Goal: Task Accomplishment & Management: Use online tool/utility

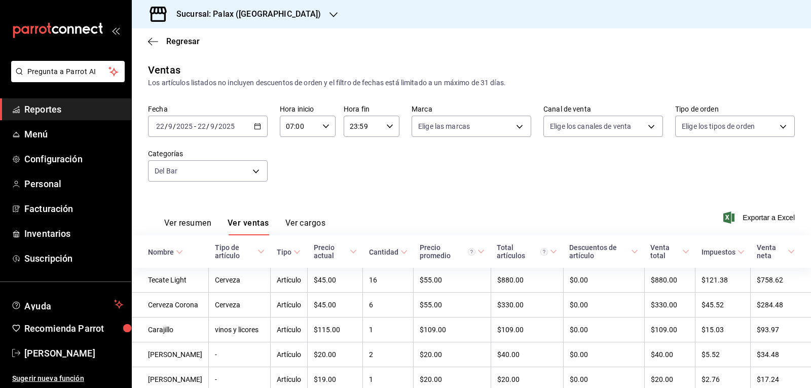
scroll to position [61, 0]
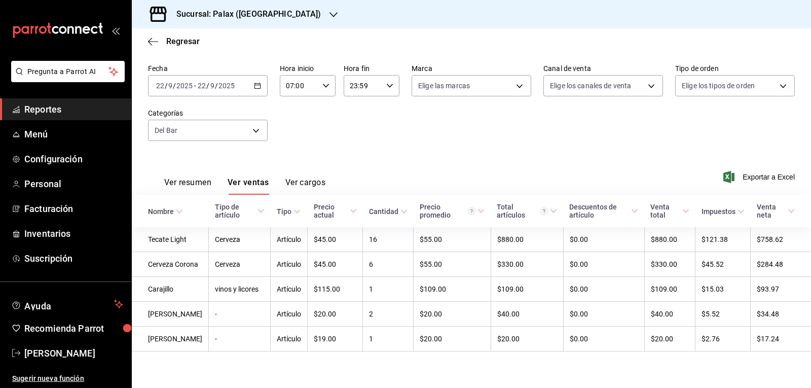
click at [289, 76] on input "07:00" at bounding box center [299, 86] width 39 height 20
click at [296, 90] on button "15" at bounding box center [292, 83] width 24 height 20
type input "15:00"
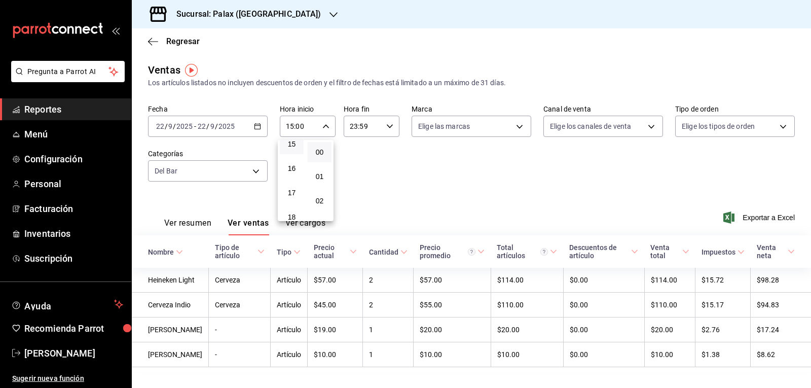
click at [384, 193] on div at bounding box center [405, 194] width 811 height 388
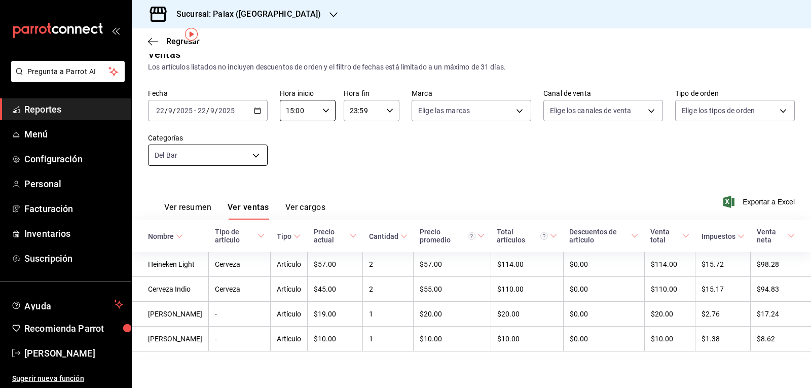
click at [185, 138] on body "Pregunta a Parrot AI Reportes Menú Configuración Personal Facturación Inventari…" at bounding box center [405, 194] width 811 height 388
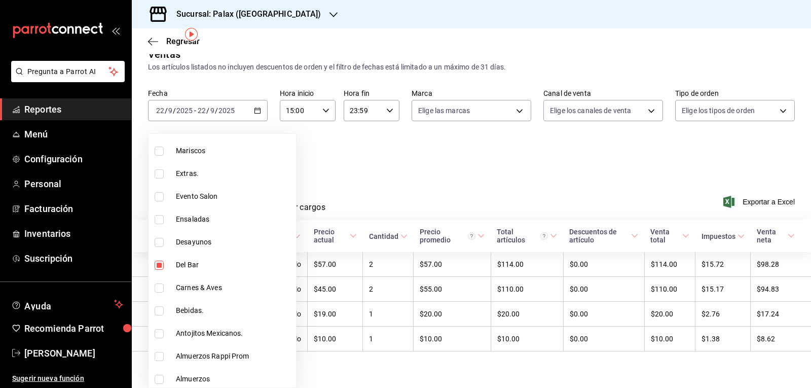
scroll to position [304, 0]
click at [158, 268] on input "checkbox" at bounding box center [159, 264] width 9 height 9
checkbox input "false"
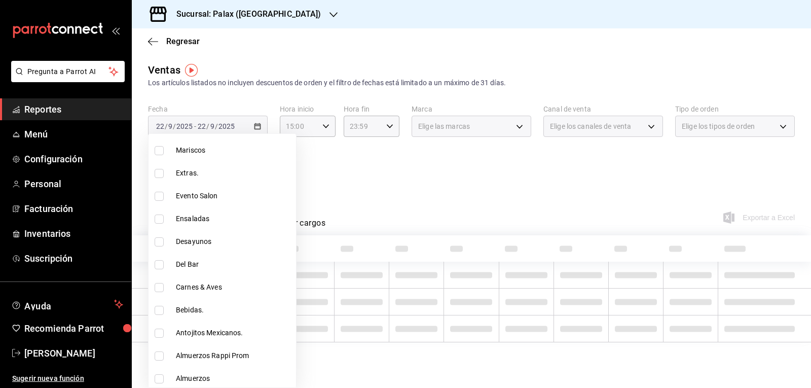
click at [160, 308] on input "checkbox" at bounding box center [159, 310] width 9 height 9
checkbox input "true"
type input "4b82141e-e12f-4992-9202-ab169af21a46"
click at [352, 174] on div at bounding box center [405, 194] width 811 height 388
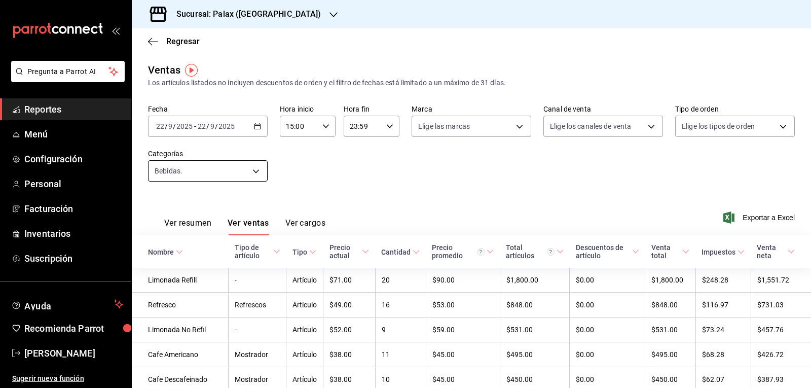
click at [204, 176] on body "Pregunta a Parrot AI Reportes Menú Configuración Personal Facturación Inventari…" at bounding box center [405, 194] width 811 height 388
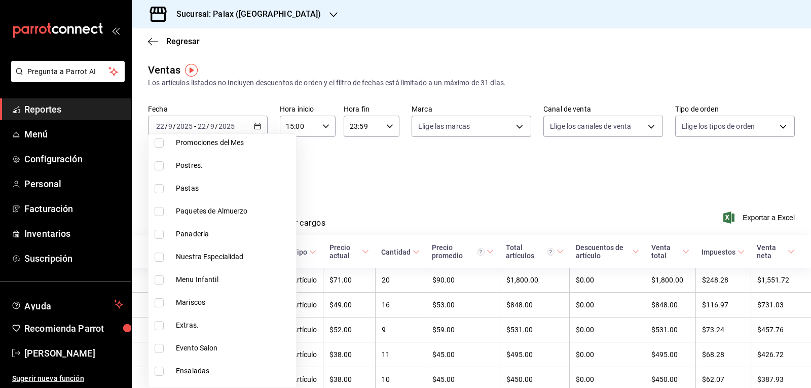
scroll to position [304, 0]
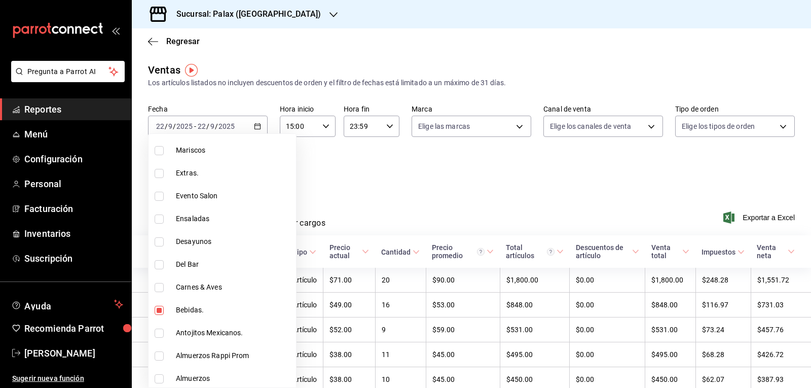
click at [159, 309] on input "checkbox" at bounding box center [159, 310] width 9 height 9
checkbox input "false"
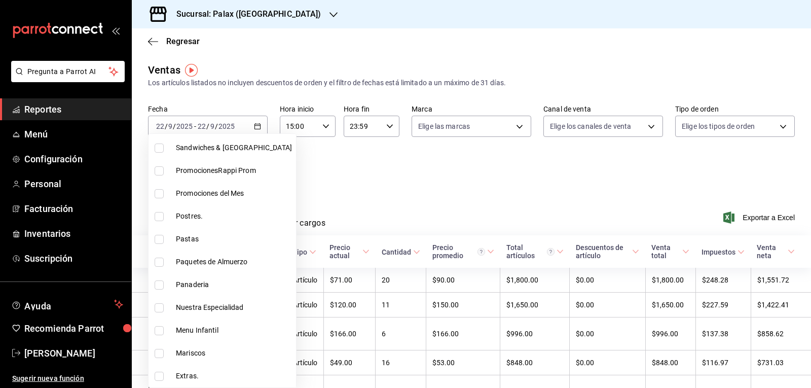
scroll to position [51, 0]
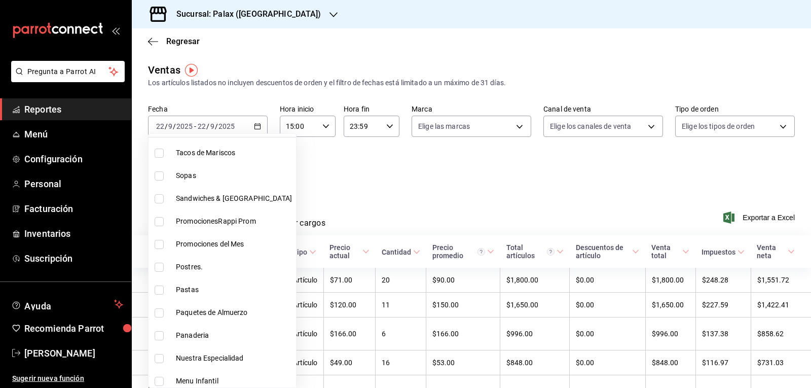
click at [158, 338] on input "checkbox" at bounding box center [159, 335] width 9 height 9
checkbox input "true"
type input "90d14028-a2c9-4fb8-b762-41d9ea373592"
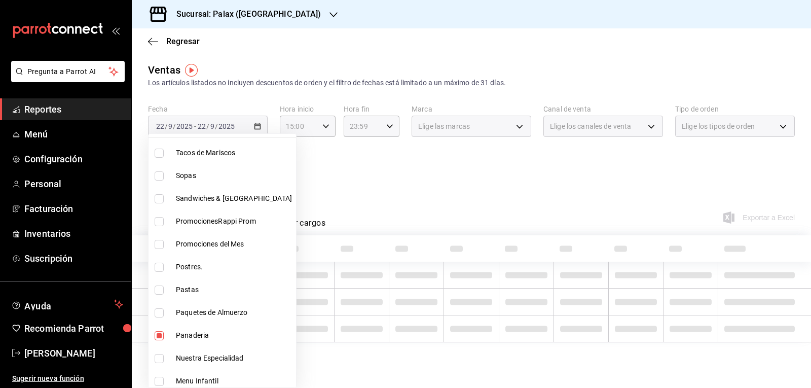
click at [434, 168] on div at bounding box center [405, 194] width 811 height 388
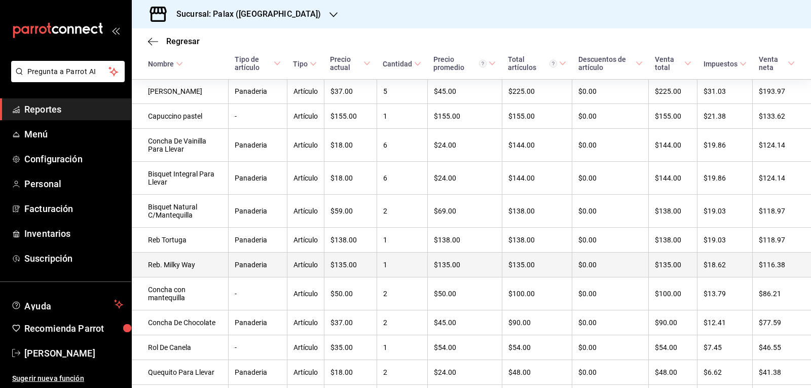
scroll to position [309, 0]
